Goal: Information Seeking & Learning: Understand process/instructions

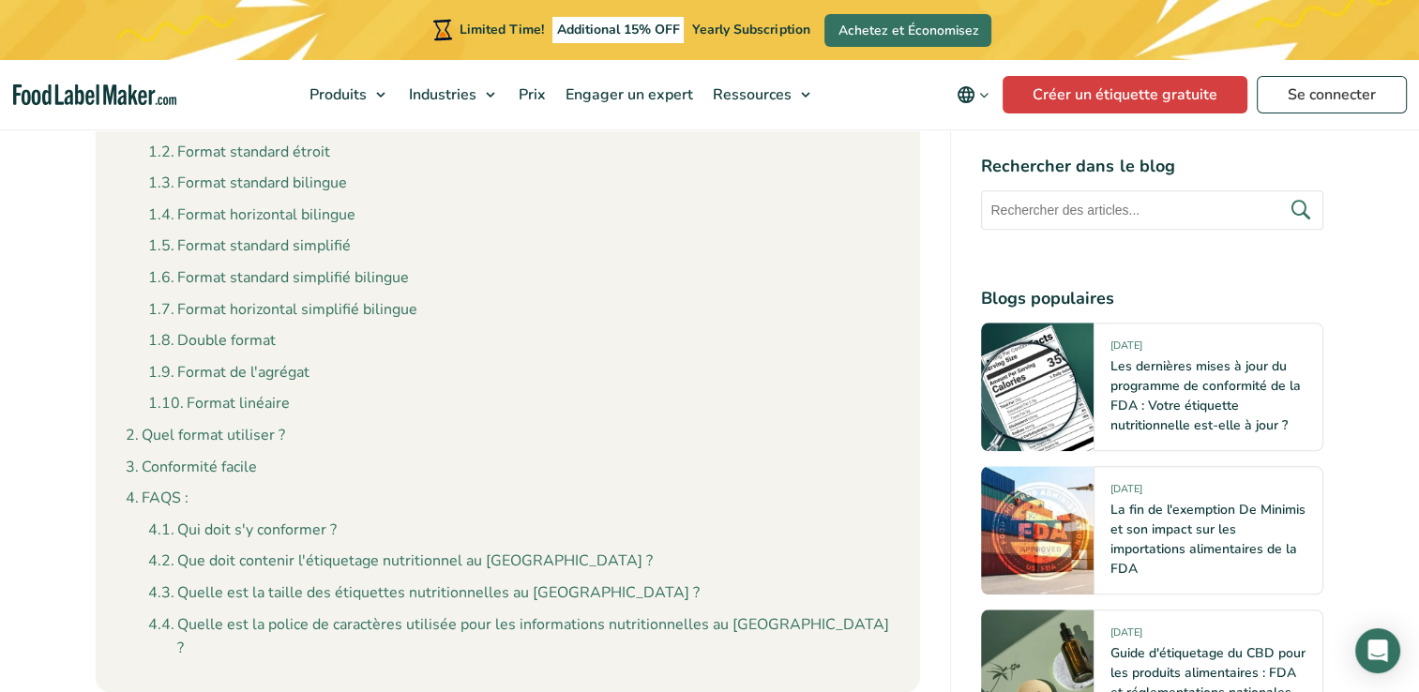
scroll to position [1875, 0]
click at [286, 516] on link "Qui doit s'y conformer ?" at bounding box center [242, 528] width 188 height 24
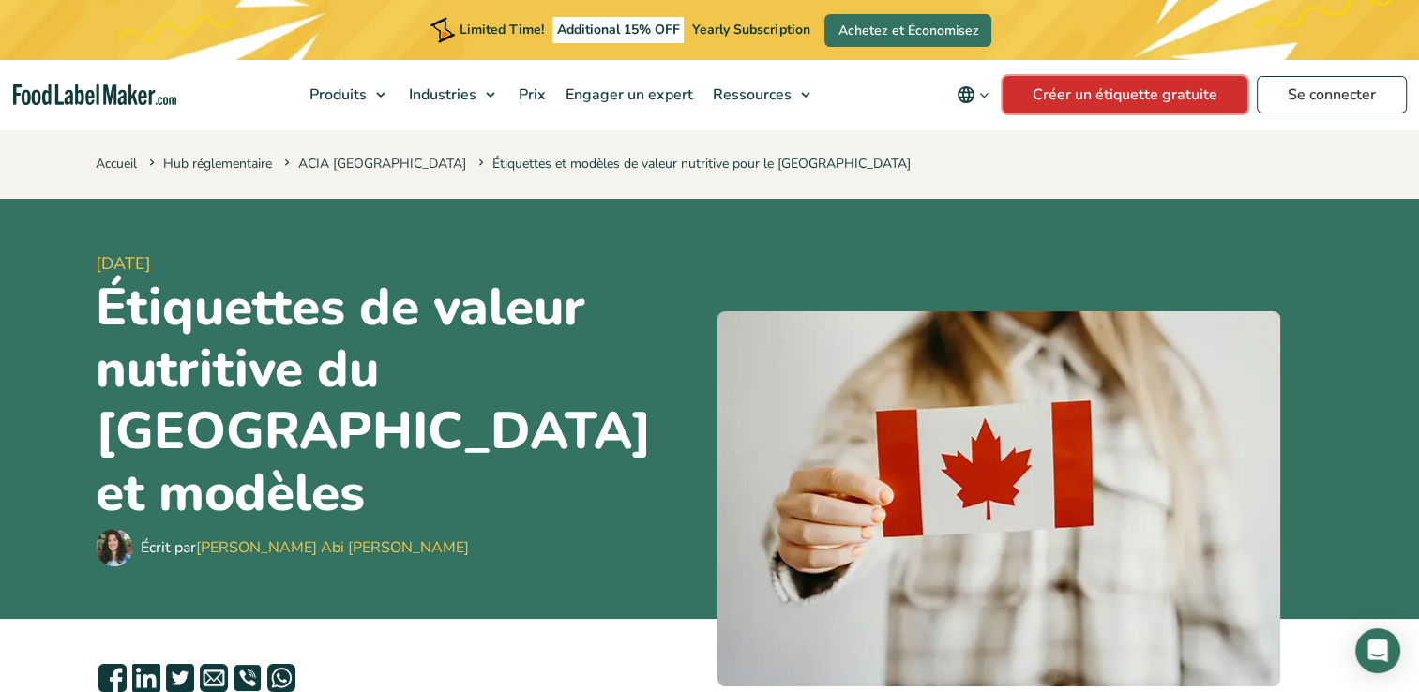
click at [1099, 98] on link "Créer un étiquette gratuite" at bounding box center [1124, 95] width 245 height 38
